Goal: Find specific page/section: Find specific page/section

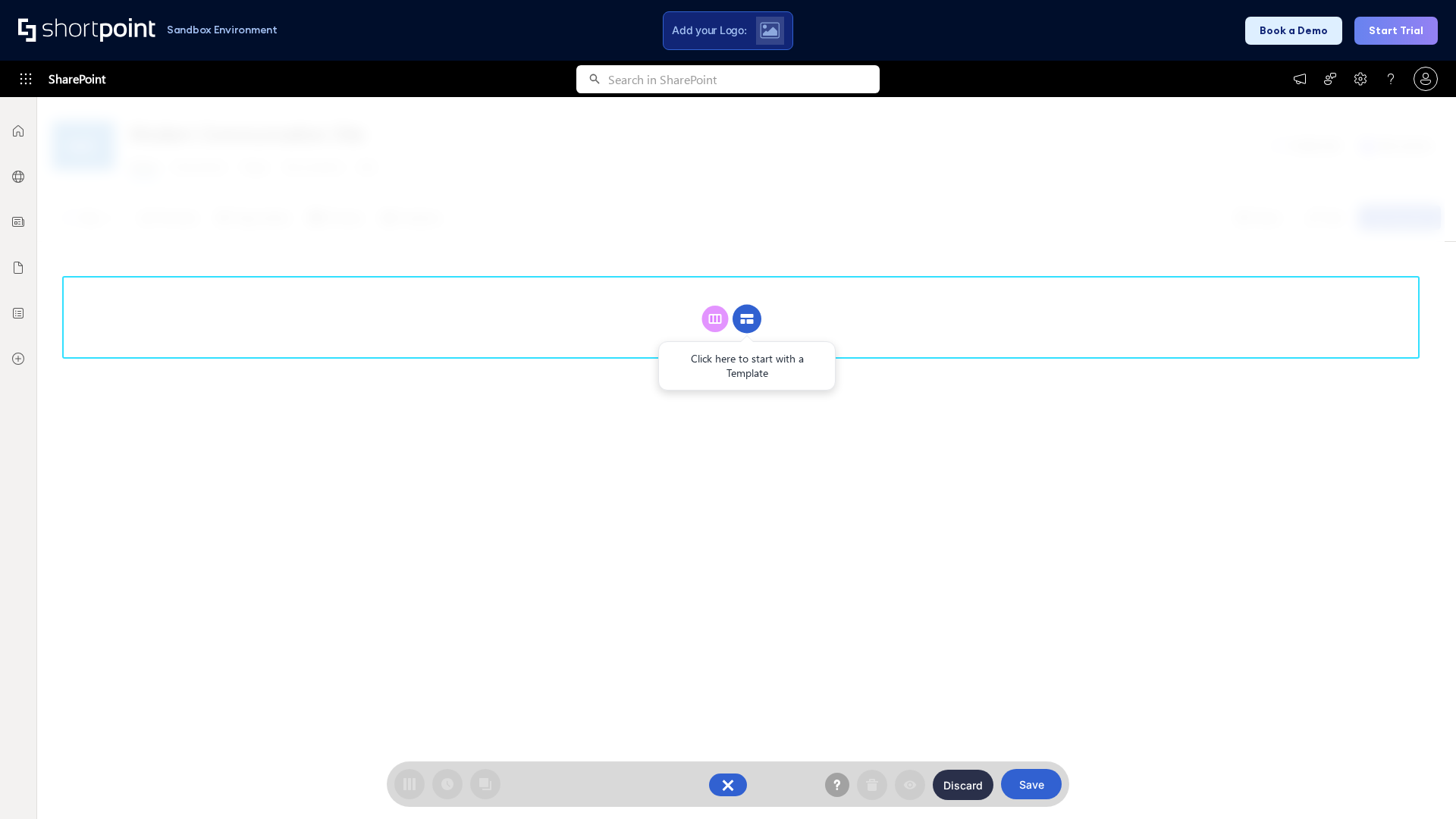
click at [747, 319] on circle at bounding box center [748, 320] width 29 height 29
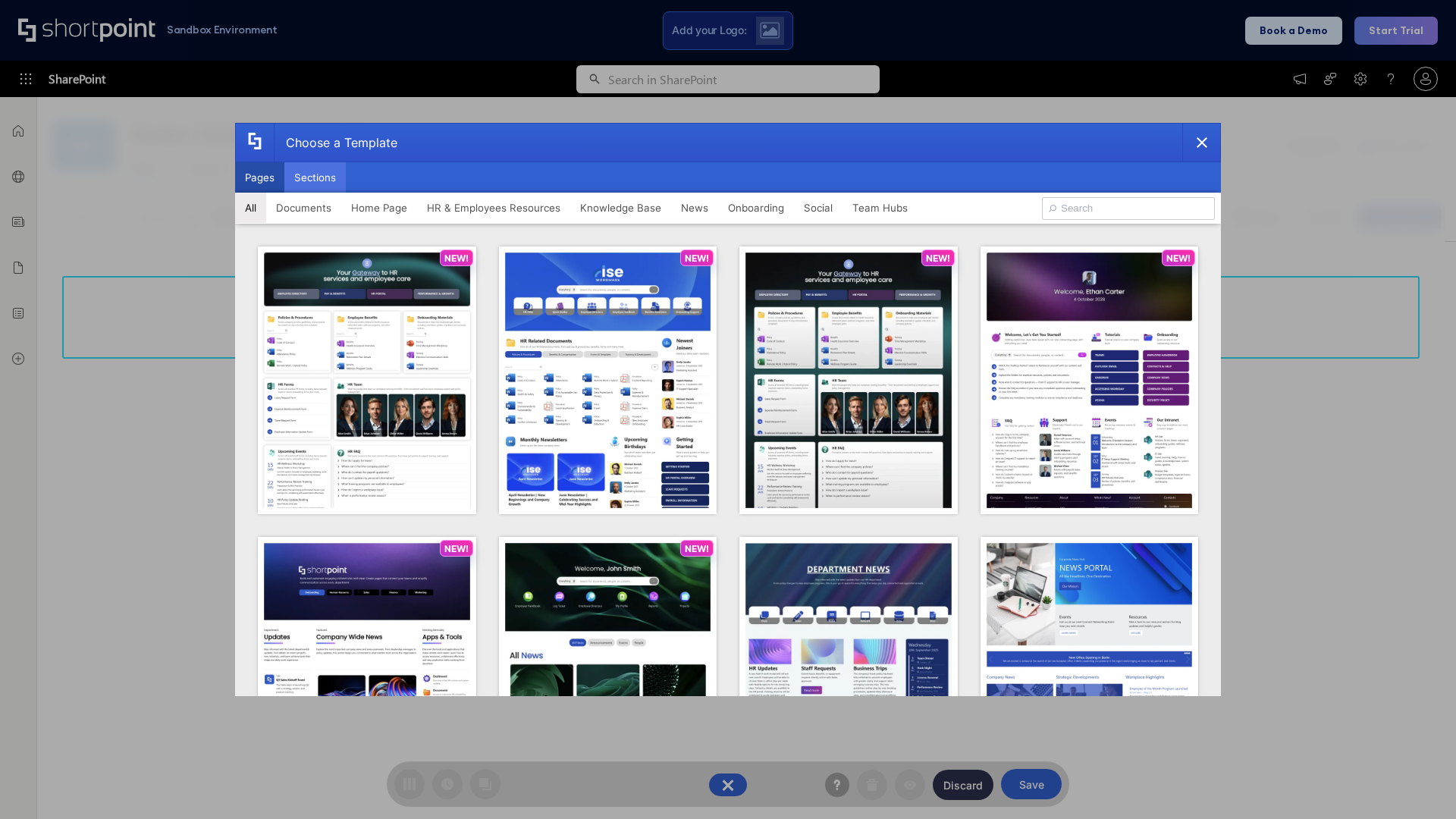
click at [315, 178] on button "Sections" at bounding box center [315, 177] width 61 height 30
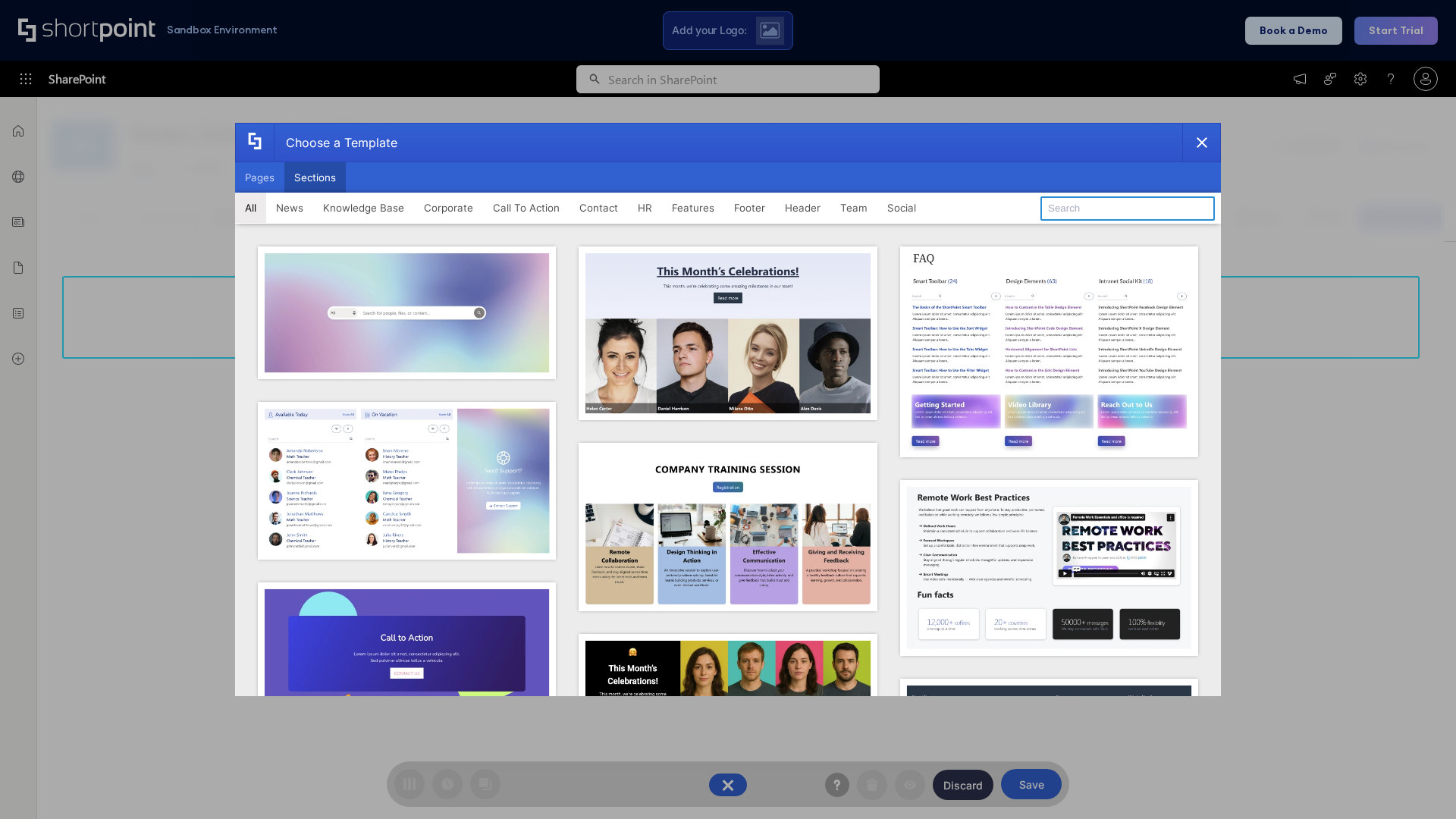
type input "FAQ 6"
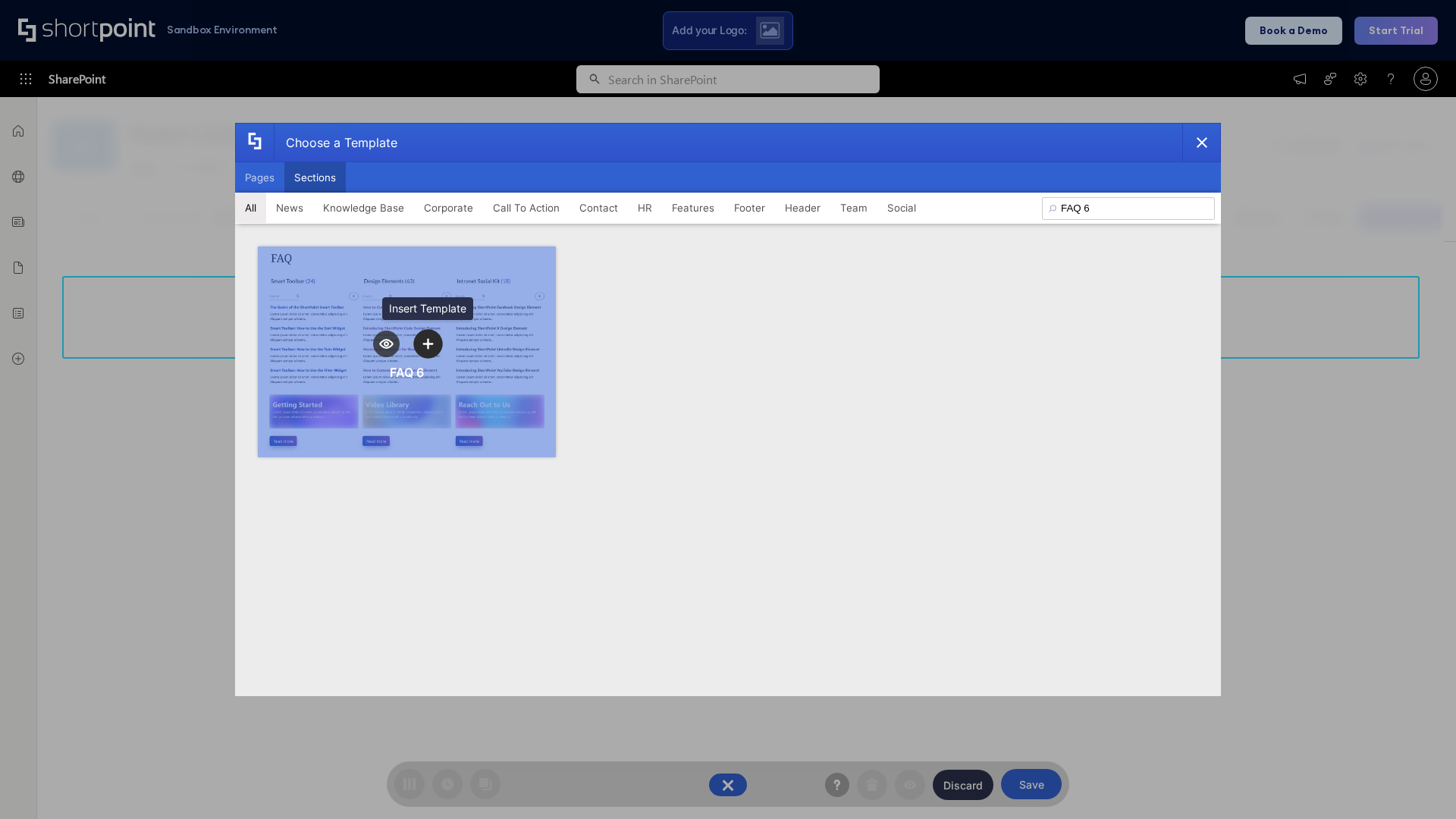
click at [428, 344] on icon "template selector" at bounding box center [428, 344] width 10 height 10
